Goal: Information Seeking & Learning: Learn about a topic

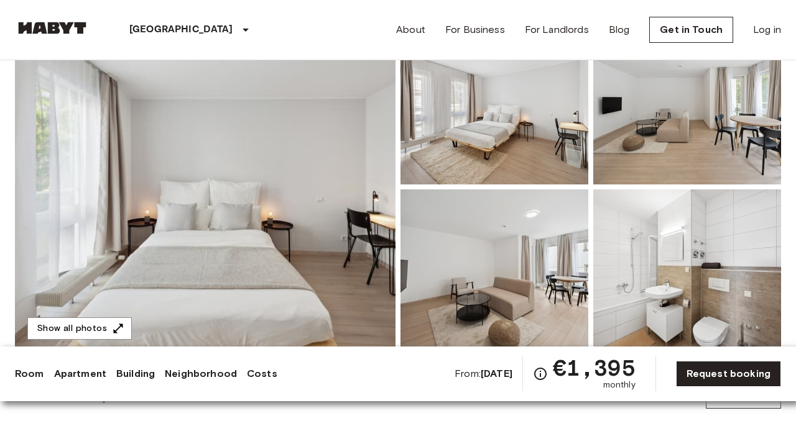
scroll to position [128, 0]
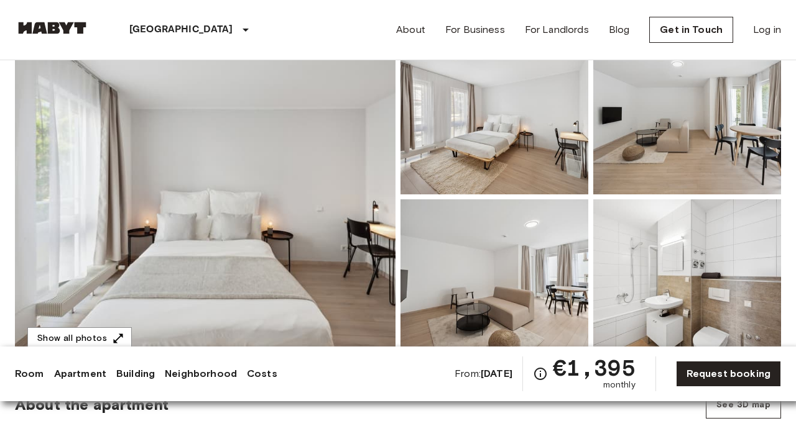
click at [684, 163] on img at bounding box center [687, 113] width 188 height 163
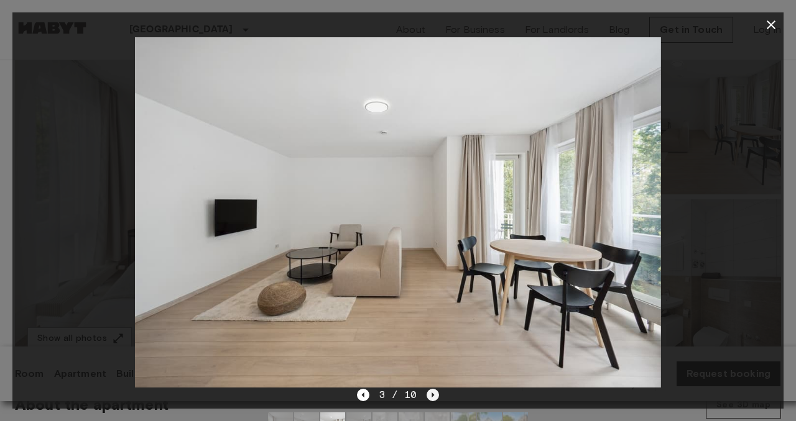
click at [432, 397] on icon "Next image" at bounding box center [433, 395] width 2 height 5
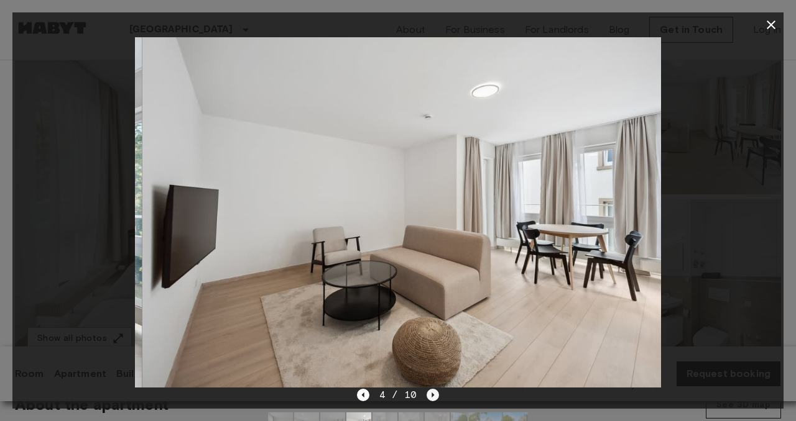
click at [432, 397] on icon "Next image" at bounding box center [433, 395] width 2 height 5
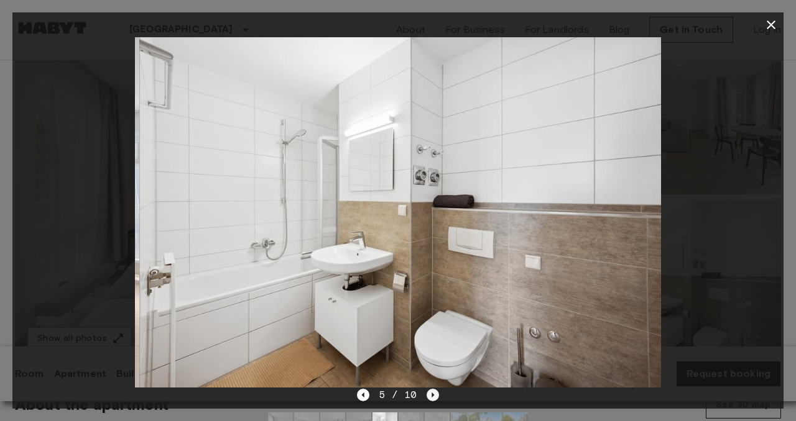
click at [432, 397] on icon "Next image" at bounding box center [433, 395] width 2 height 5
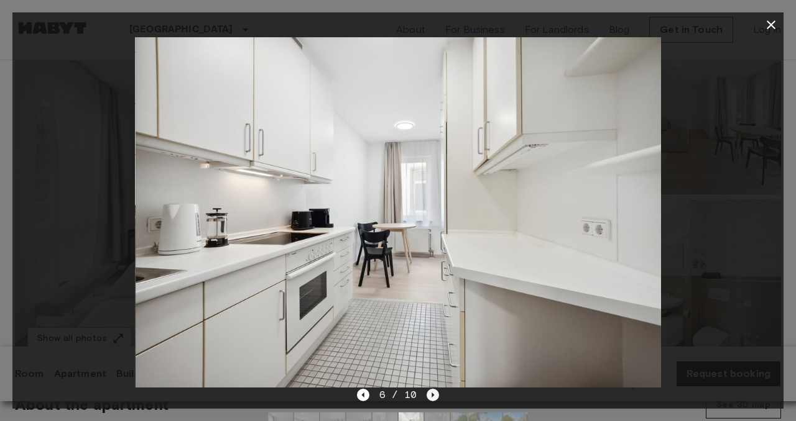
click at [432, 397] on icon "Next image" at bounding box center [433, 395] width 2 height 5
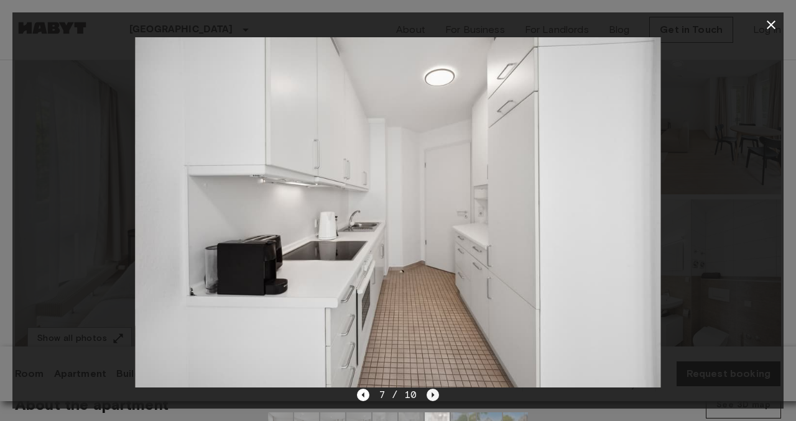
click at [432, 397] on icon "Next image" at bounding box center [433, 395] width 2 height 5
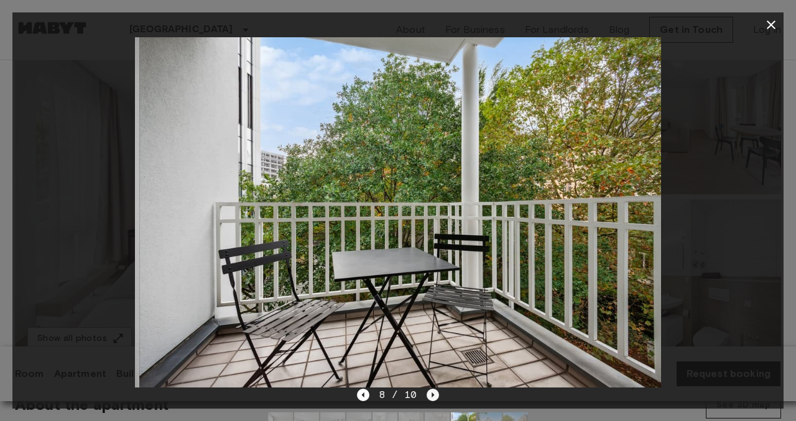
click at [432, 397] on icon "Next image" at bounding box center [433, 395] width 2 height 5
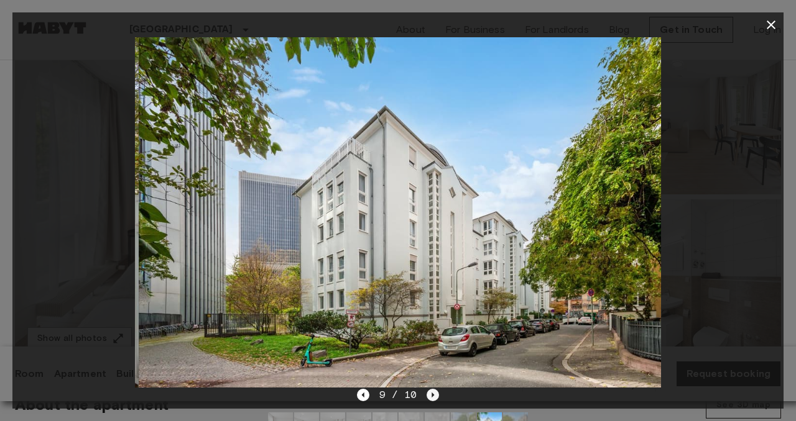
click at [432, 397] on icon "Next image" at bounding box center [433, 395] width 2 height 5
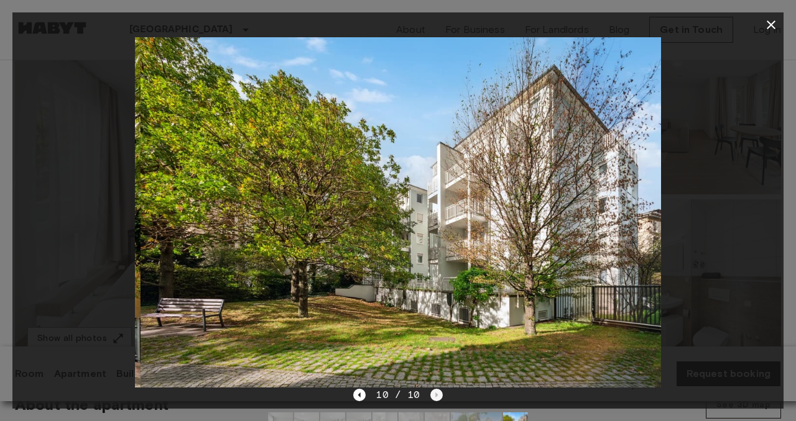
click at [431, 397] on div "10 / 10" at bounding box center [397, 395] width 89 height 15
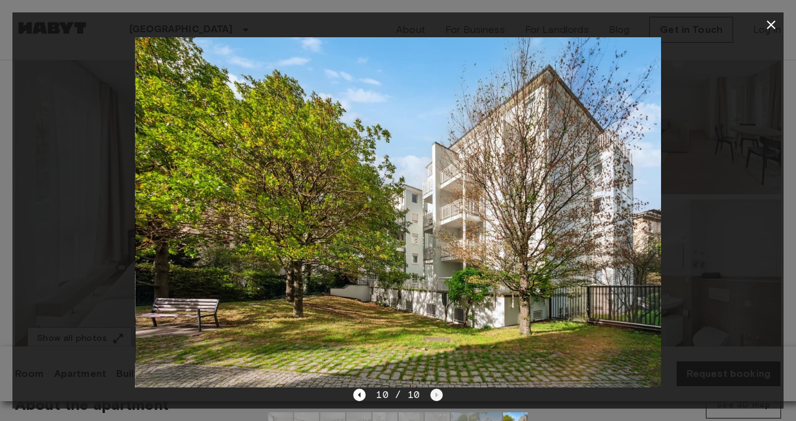
click at [431, 397] on div "10 / 10" at bounding box center [397, 395] width 89 height 15
click at [362, 392] on icon "Previous image" at bounding box center [359, 395] width 12 height 12
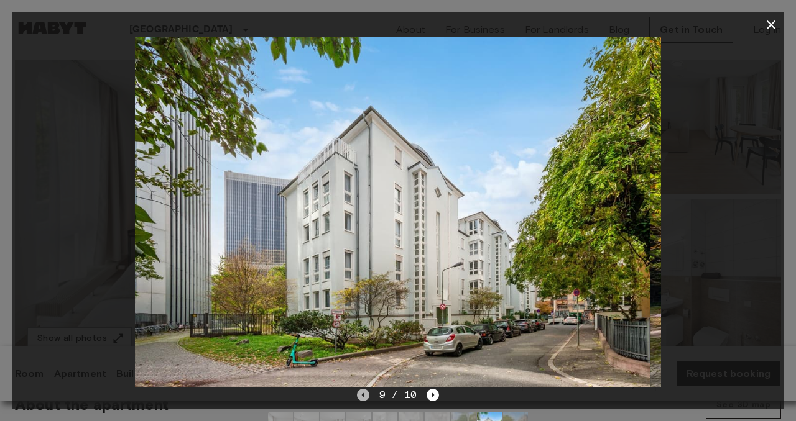
click at [362, 392] on icon "Previous image" at bounding box center [363, 395] width 12 height 12
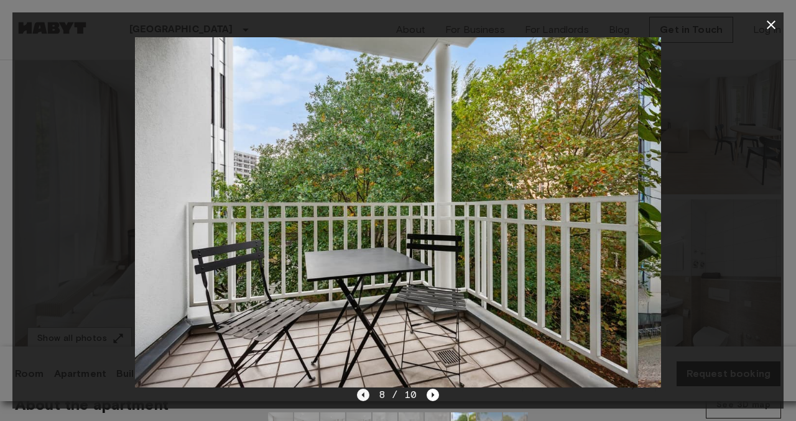
click at [362, 392] on icon "Previous image" at bounding box center [363, 395] width 12 height 12
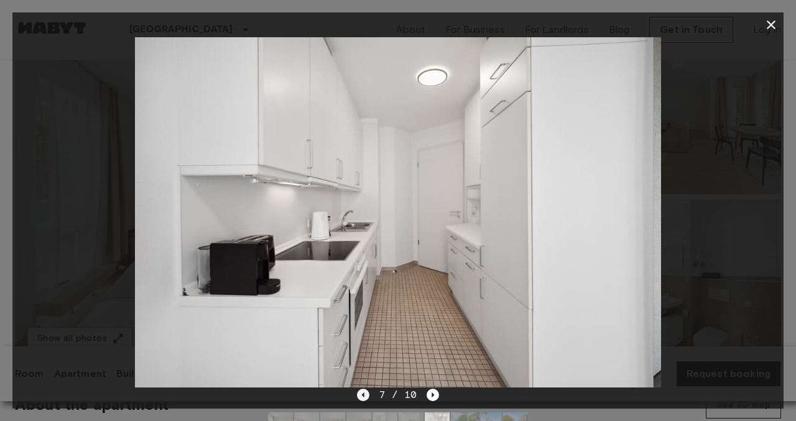
click at [362, 392] on icon "Previous image" at bounding box center [363, 395] width 12 height 12
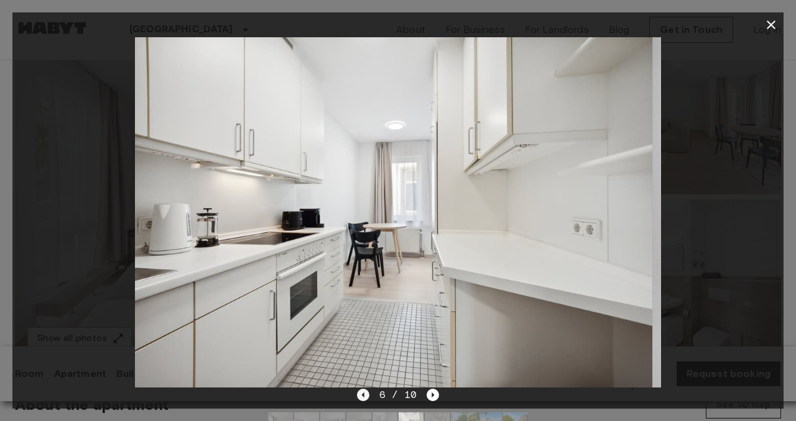
click at [362, 392] on icon "Previous image" at bounding box center [363, 395] width 12 height 12
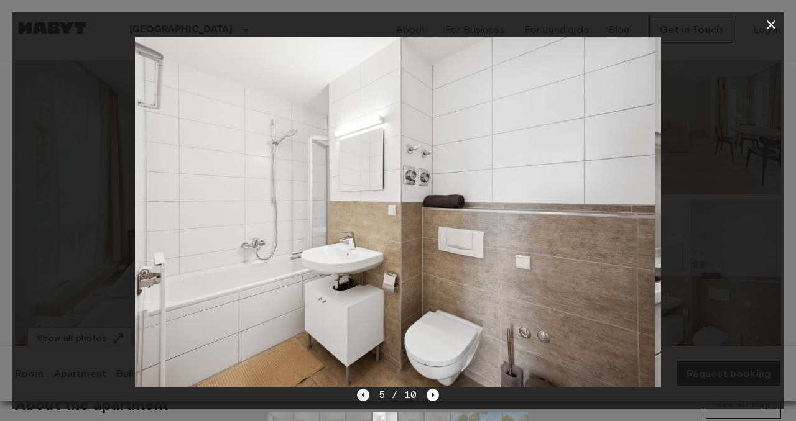
click at [362, 392] on icon "Previous image" at bounding box center [363, 395] width 12 height 12
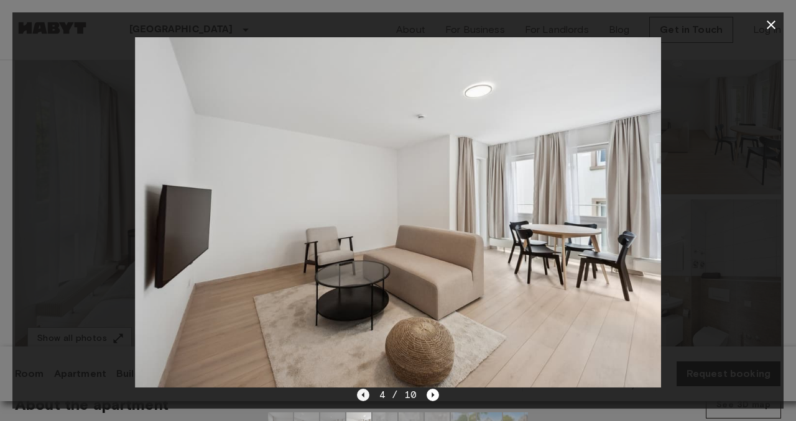
click at [362, 392] on icon "Previous image" at bounding box center [363, 395] width 12 height 12
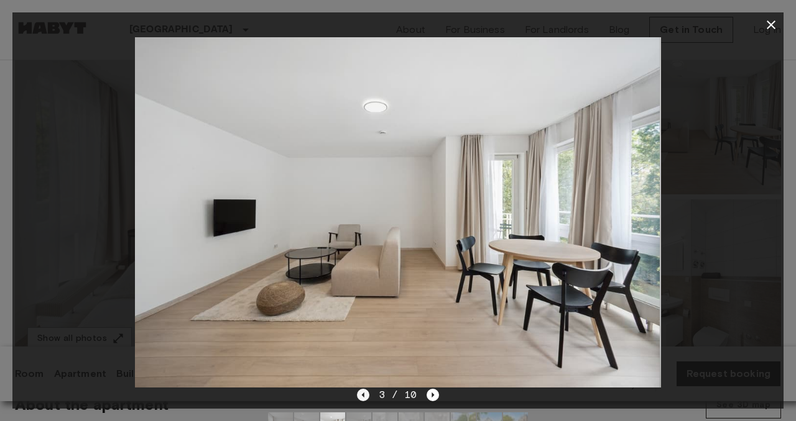
click at [362, 392] on icon "Previous image" at bounding box center [363, 395] width 12 height 12
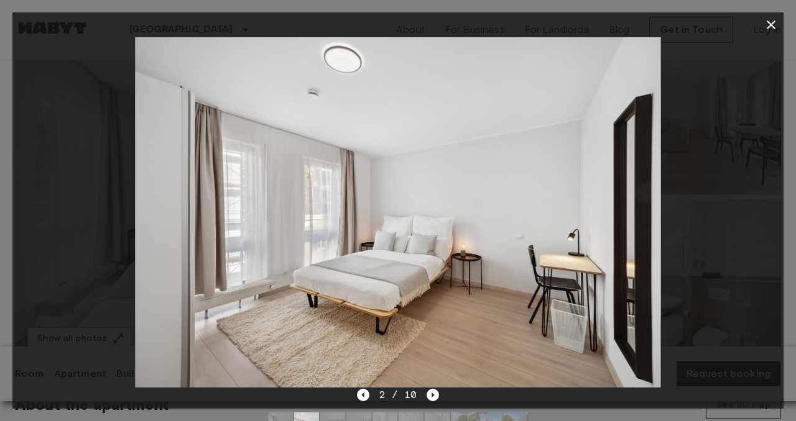
click at [769, 23] on icon "button" at bounding box center [770, 25] width 9 height 9
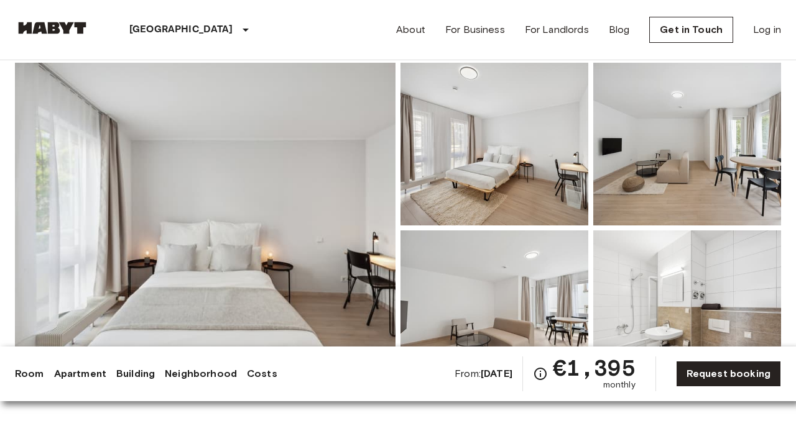
scroll to position [0, 0]
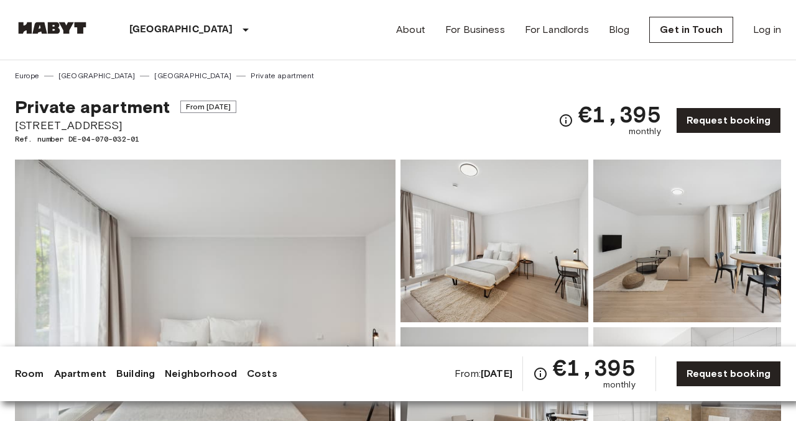
click at [57, 126] on span "[STREET_ADDRESS]" at bounding box center [125, 125] width 221 height 16
copy span "[STREET_ADDRESS]"
click at [294, 157] on div "Show all photos" at bounding box center [202, 323] width 385 height 336
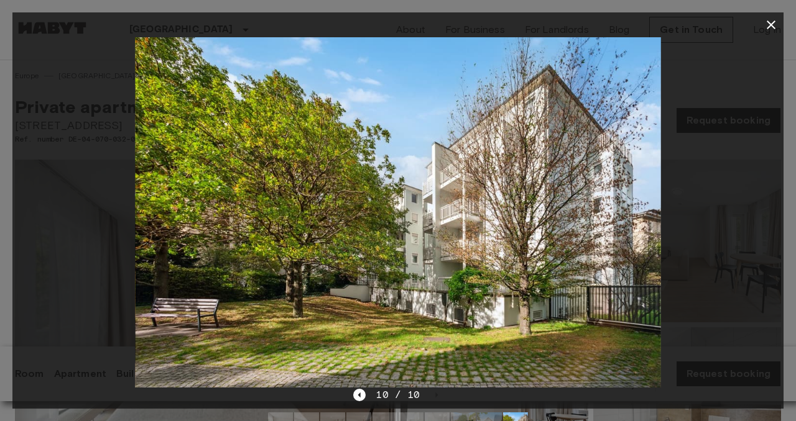
click at [770, 30] on icon "button" at bounding box center [770, 24] width 15 height 15
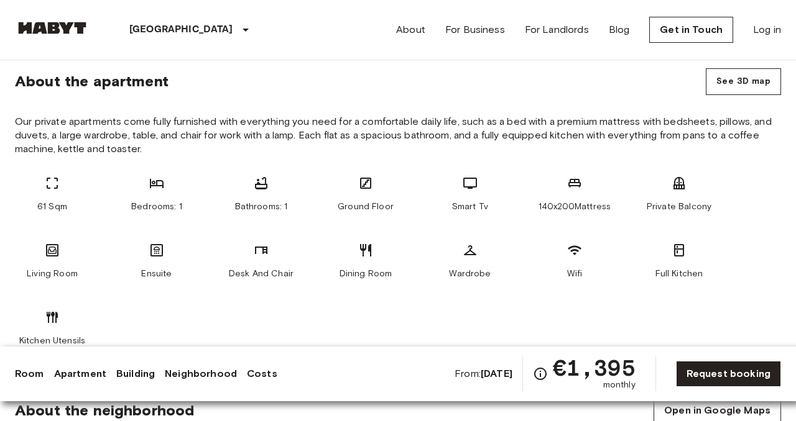
scroll to position [489, 0]
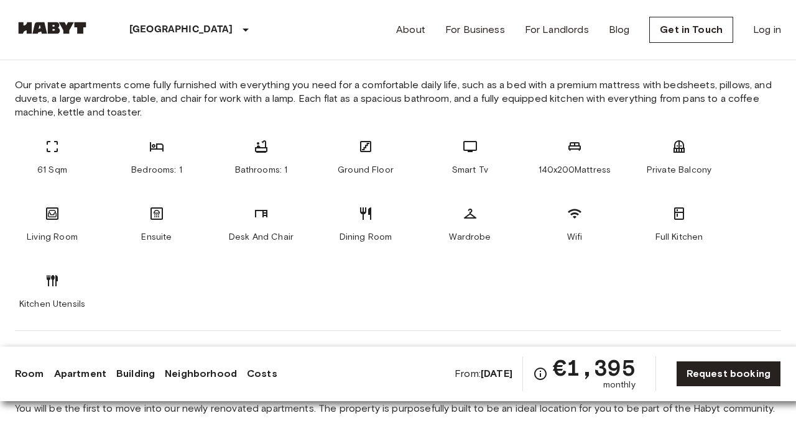
click at [451, 98] on span "Our private apartments come fully furnished with everything you need for a comf…" at bounding box center [398, 98] width 766 height 41
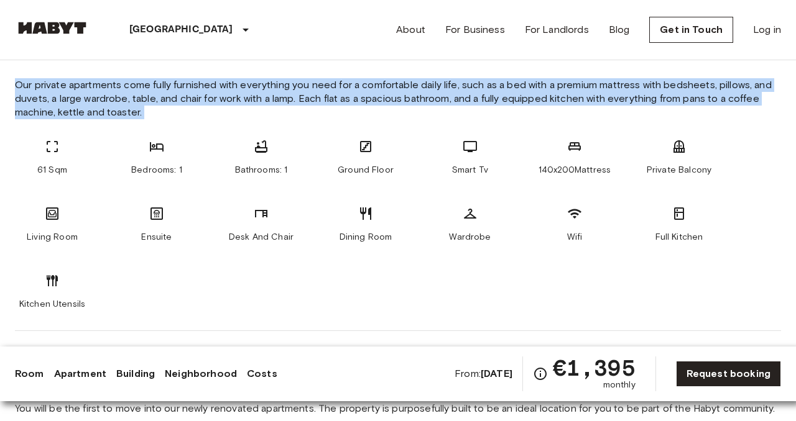
click at [451, 98] on span "Our private apartments come fully furnished with everything you need for a comf…" at bounding box center [398, 98] width 766 height 41
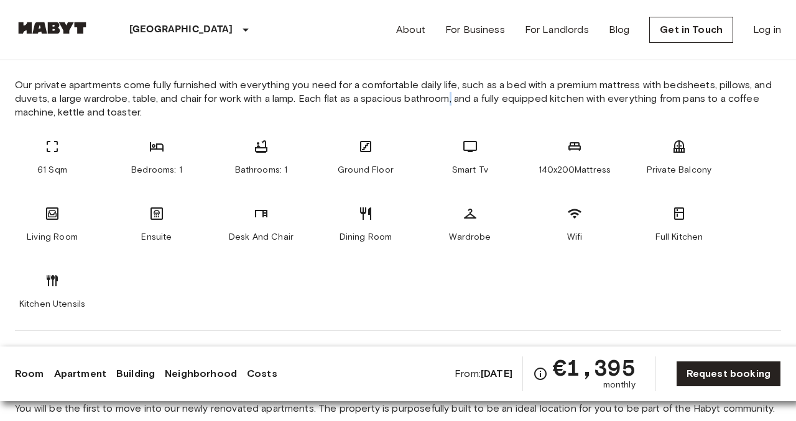
click at [451, 98] on span "Our private apartments come fully furnished with everything you need for a comf…" at bounding box center [398, 98] width 766 height 41
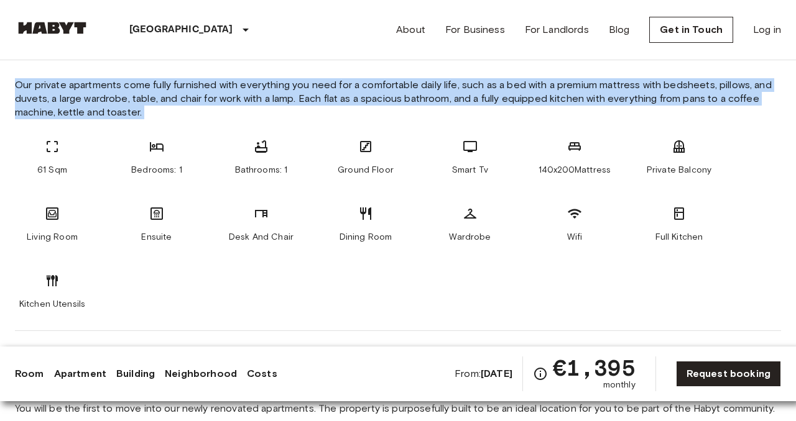
click at [387, 109] on span "Our private apartments come fully furnished with everything you need for a comf…" at bounding box center [398, 98] width 766 height 41
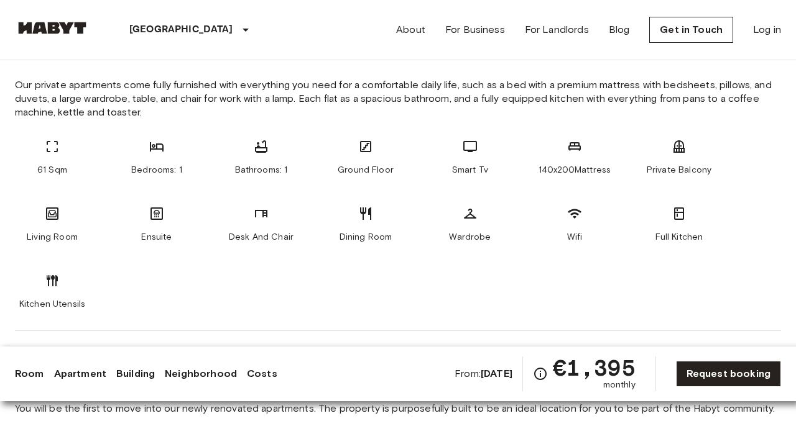
click at [387, 109] on span "Our private apartments come fully furnished with everything you need for a comf…" at bounding box center [398, 98] width 766 height 41
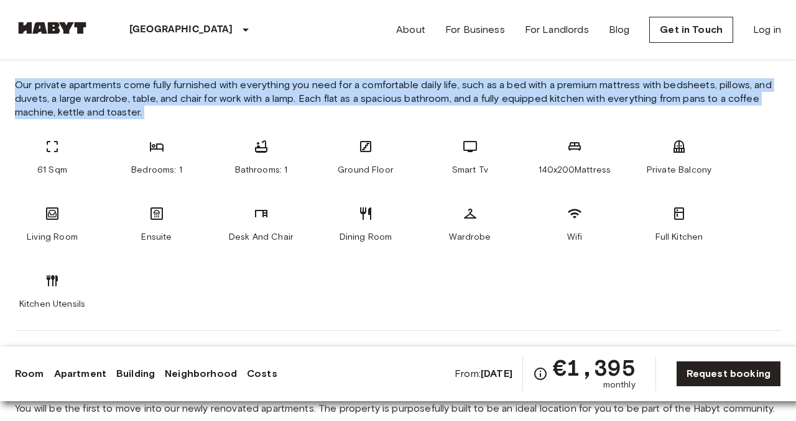
click at [387, 109] on span "Our private apartments come fully furnished with everything you need for a comf…" at bounding box center [398, 98] width 766 height 41
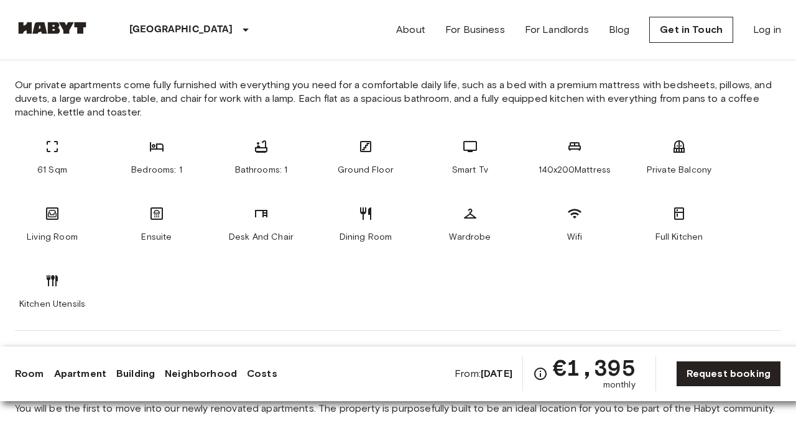
click at [413, 102] on span "Our private apartments come fully furnished with everything you need for a comf…" at bounding box center [398, 98] width 766 height 41
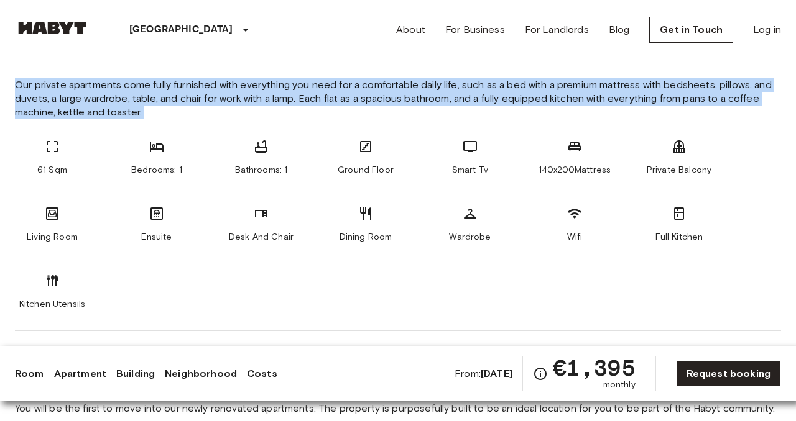
click at [413, 102] on span "Our private apartments come fully furnished with everything you need for a comf…" at bounding box center [398, 98] width 766 height 41
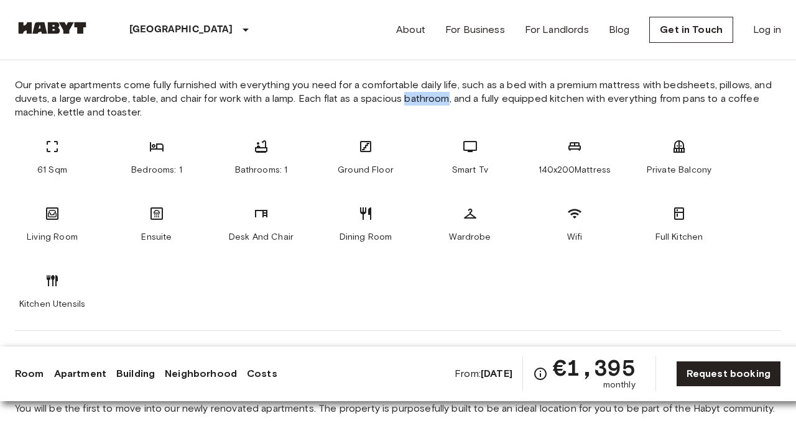
click at [413, 102] on span "Our private apartments come fully furnished with everything you need for a comf…" at bounding box center [398, 98] width 766 height 41
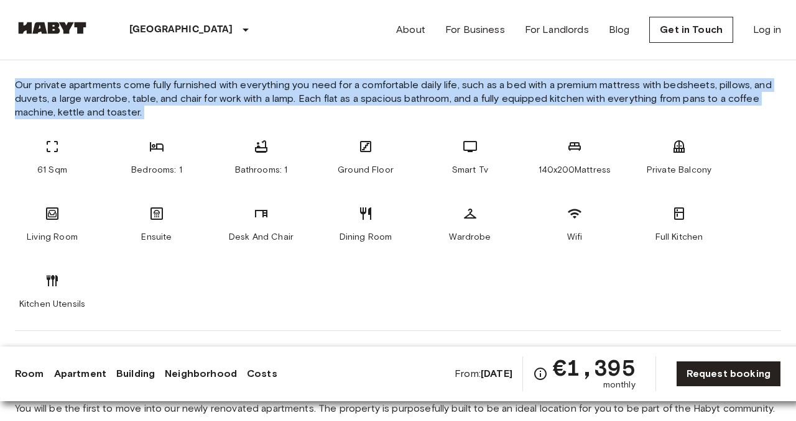
click at [408, 115] on span "Our private apartments come fully furnished with everything you need for a comf…" at bounding box center [398, 98] width 766 height 41
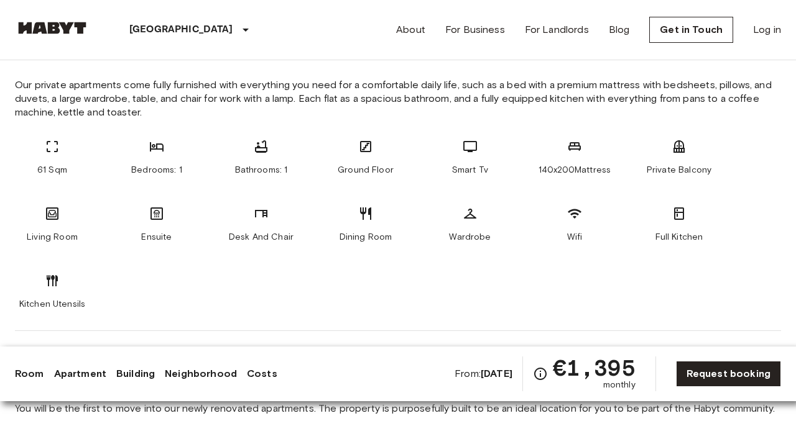
click at [408, 115] on span "Our private apartments come fully furnished with everything you need for a comf…" at bounding box center [398, 98] width 766 height 41
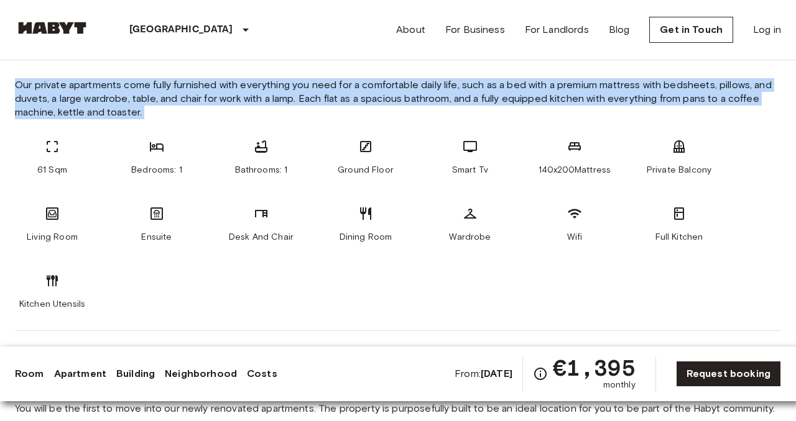
click at [408, 115] on span "Our private apartments come fully furnished with everything you need for a comf…" at bounding box center [398, 98] width 766 height 41
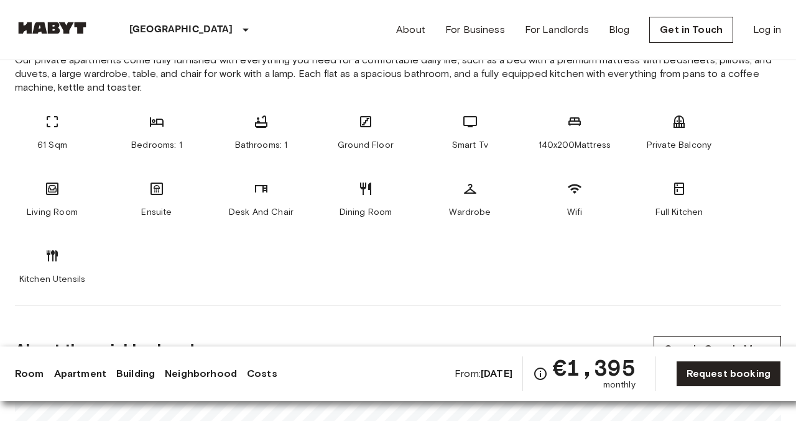
scroll to position [520, 0]
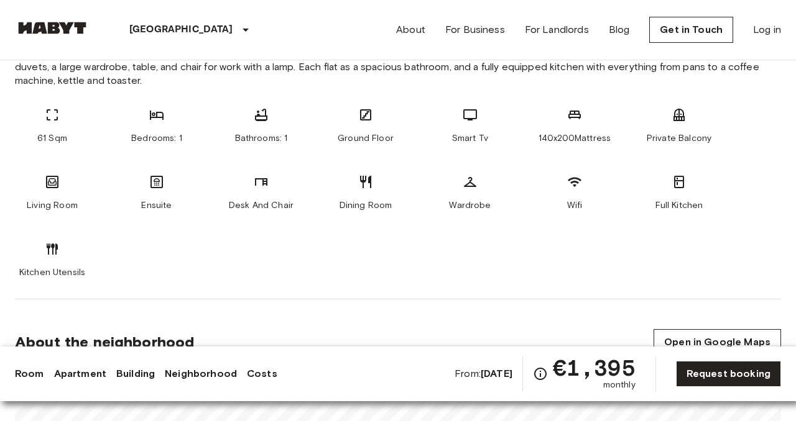
click at [260, 119] on icon at bounding box center [261, 115] width 15 height 15
click at [252, 191] on div "Desk And Chair" at bounding box center [261, 193] width 75 height 37
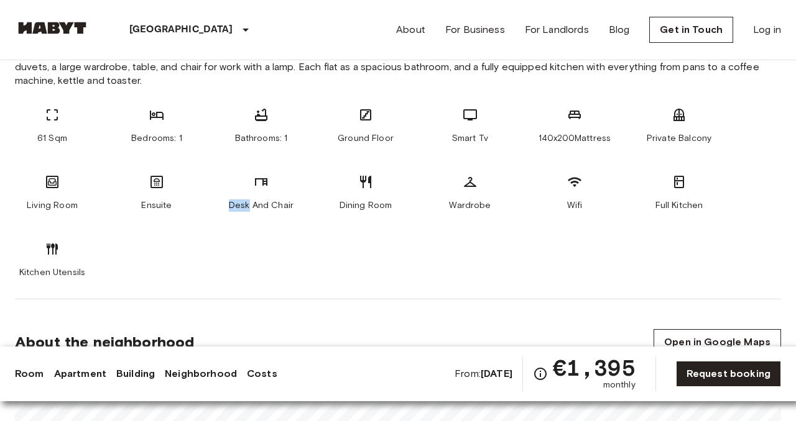
click at [252, 191] on div "Desk And Chair" at bounding box center [261, 193] width 75 height 37
click at [361, 197] on div "Dining Room" at bounding box center [365, 193] width 75 height 37
click at [492, 206] on div "Wardrobe" at bounding box center [470, 193] width 75 height 37
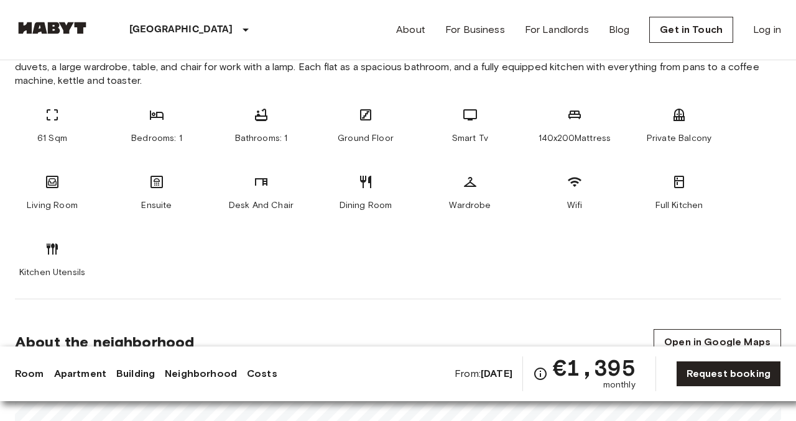
click at [492, 206] on div "Wardrobe" at bounding box center [470, 193] width 75 height 37
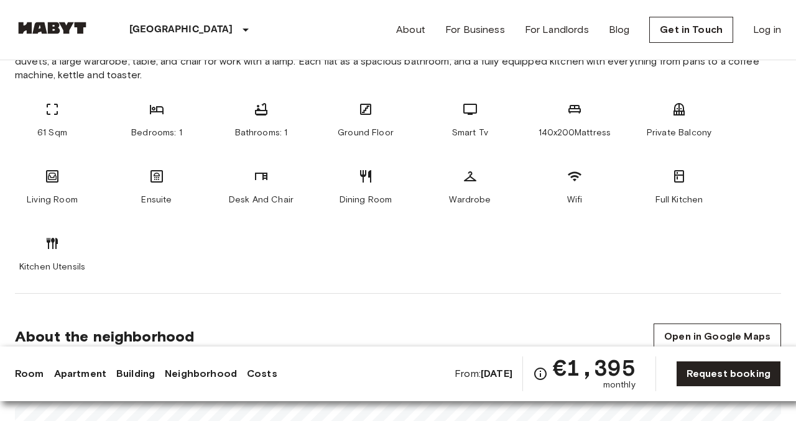
scroll to position [526, 0]
click at [581, 135] on span "140x200Mattress" at bounding box center [574, 132] width 72 height 12
click at [569, 268] on div "61 Sqm Bedrooms: 1 Bathrooms: 1 Ground Floor Smart Tv 140x200Mattress Private B…" at bounding box center [398, 187] width 766 height 172
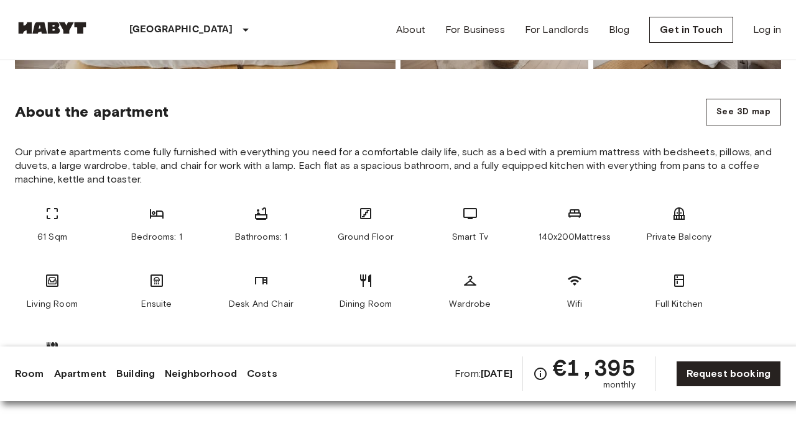
scroll to position [453, 0]
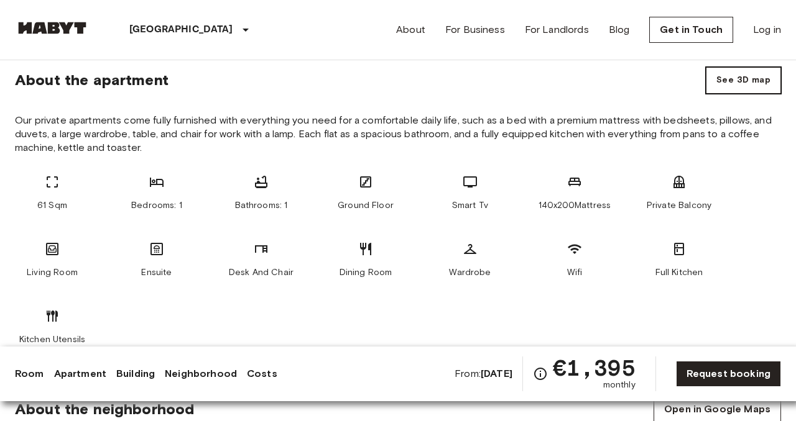
click at [739, 86] on button "See 3D map" at bounding box center [742, 80] width 75 height 27
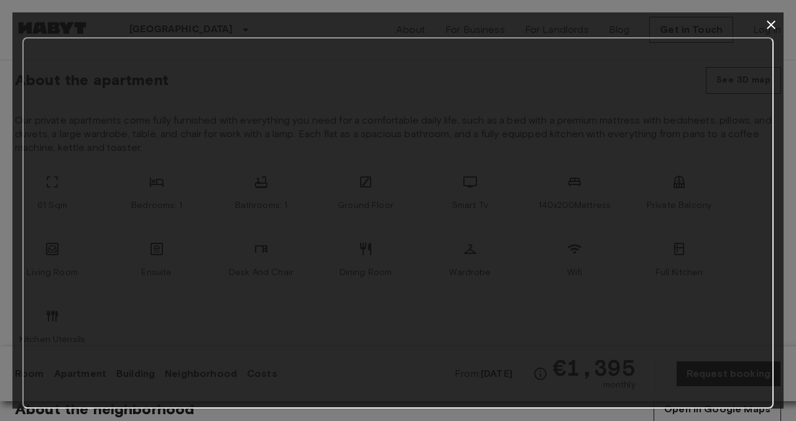
click at [768, 19] on icon "button" at bounding box center [770, 24] width 15 height 15
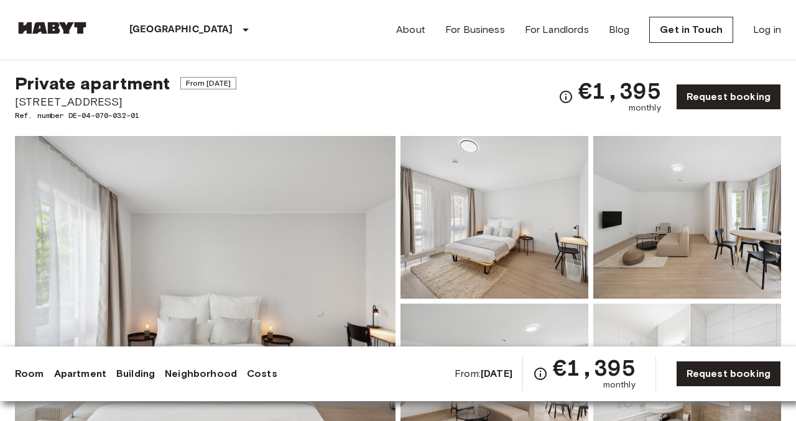
scroll to position [0, 0]
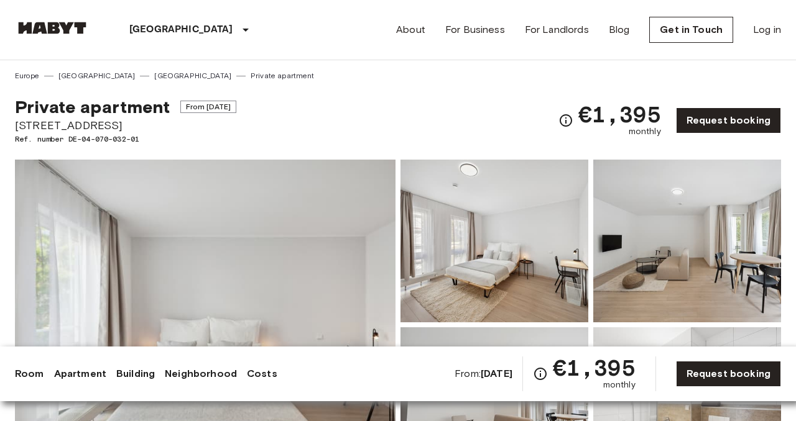
click at [68, 124] on span "[STREET_ADDRESS]" at bounding box center [125, 125] width 221 height 16
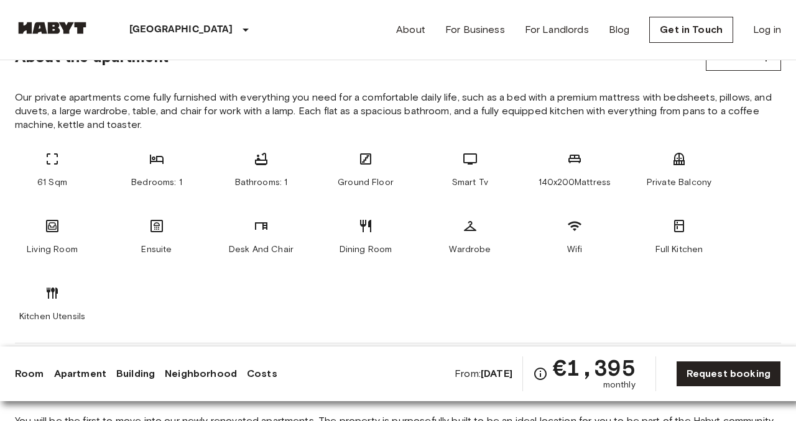
scroll to position [492, 0]
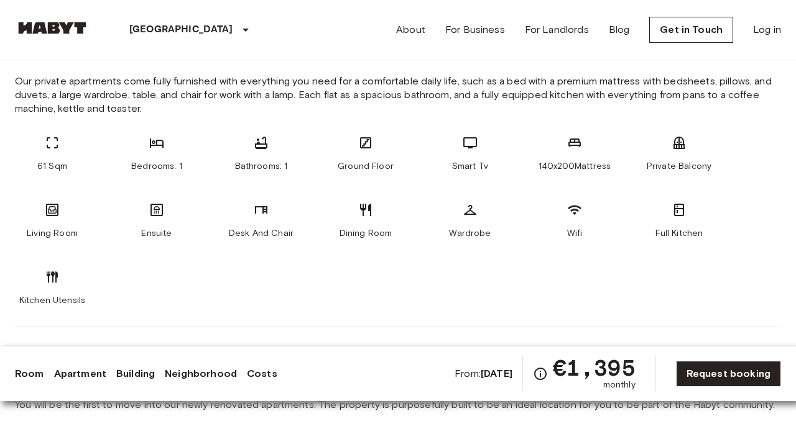
click at [272, 170] on span "Bathrooms: 1" at bounding box center [261, 166] width 53 height 12
click at [259, 241] on div "61 Sqm Bedrooms: 1 Bathrooms: 1 Ground Floor Smart Tv 140x200Mattress Private B…" at bounding box center [398, 221] width 766 height 172
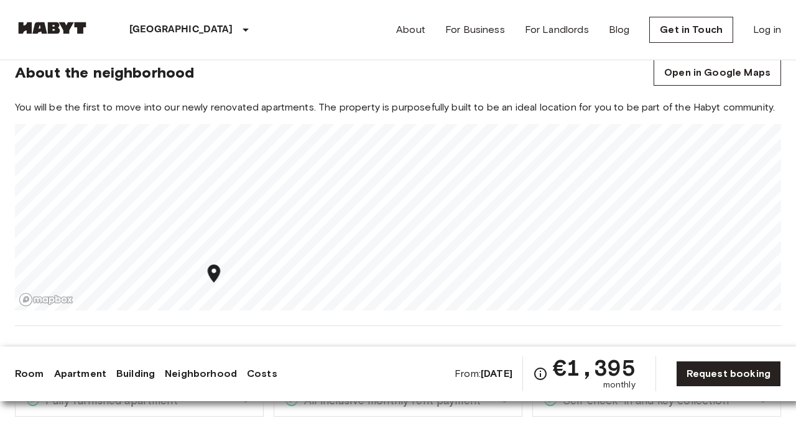
scroll to position [794, 0]
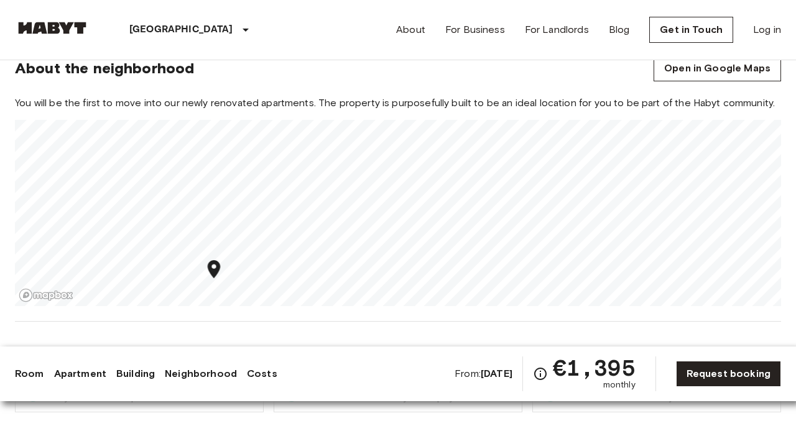
click at [383, 99] on span "You will be the first to move into our newly renovated apartments. The property…" at bounding box center [398, 103] width 766 height 14
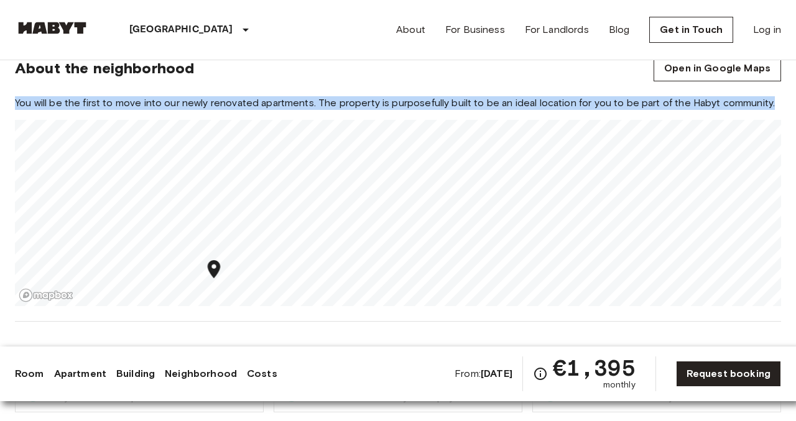
click at [383, 99] on span "You will be the first to move into our newly renovated apartments. The property…" at bounding box center [398, 103] width 766 height 14
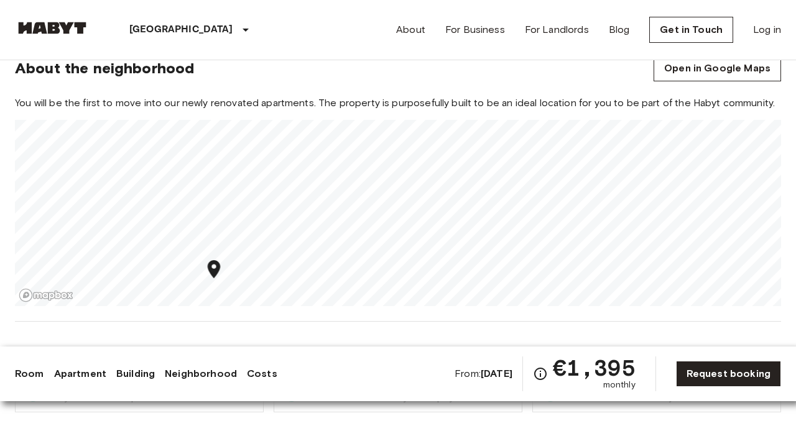
click at [213, 271] on icon "Map marker" at bounding box center [214, 269] width 12 height 18
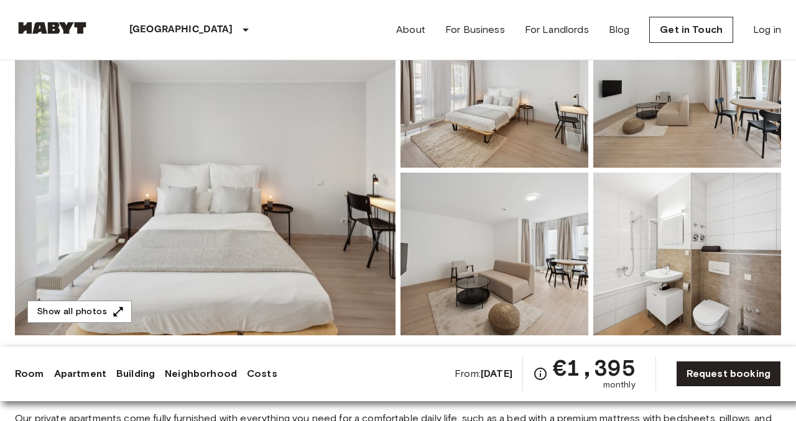
scroll to position [145, 0]
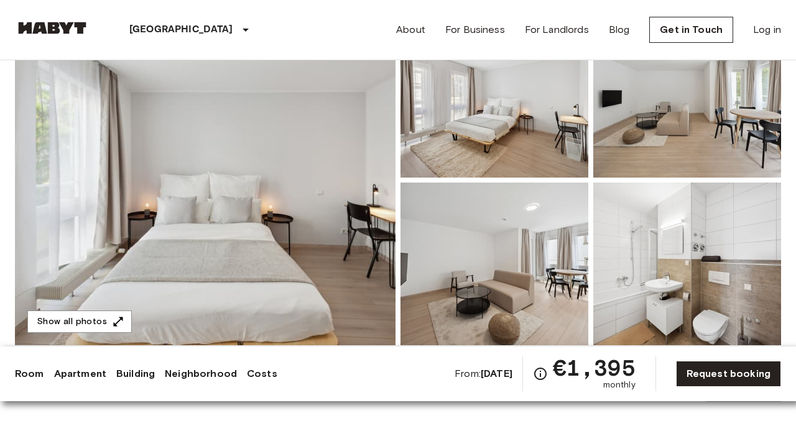
click at [374, 180] on img at bounding box center [205, 180] width 380 height 331
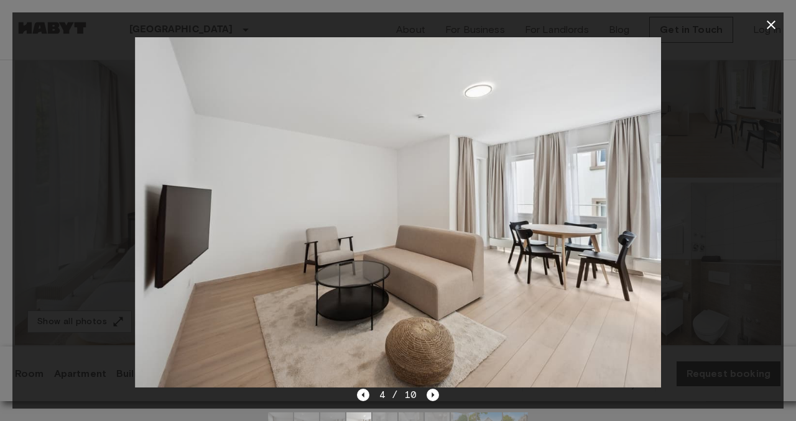
click at [774, 25] on icon "button" at bounding box center [770, 24] width 15 height 15
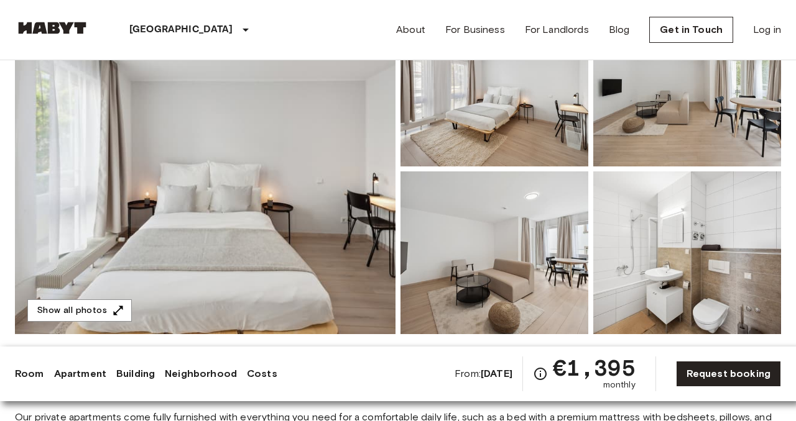
scroll to position [149, 0]
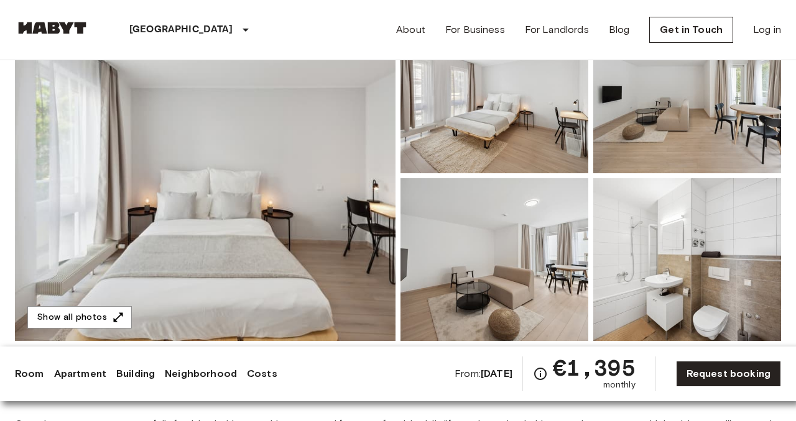
click at [277, 204] on img at bounding box center [205, 176] width 380 height 331
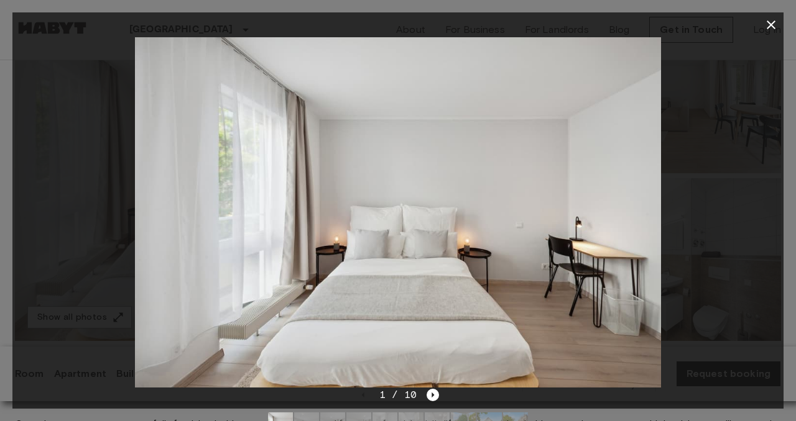
click at [768, 28] on icon "button" at bounding box center [770, 25] width 9 height 9
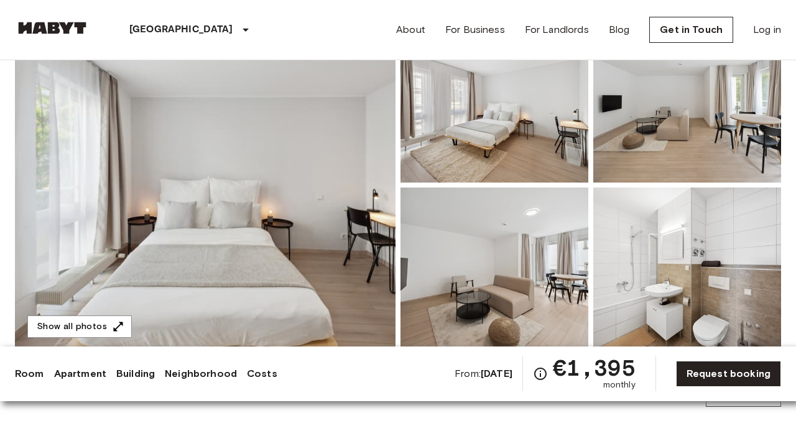
scroll to position [0, 0]
